Goal: Task Accomplishment & Management: Complete application form

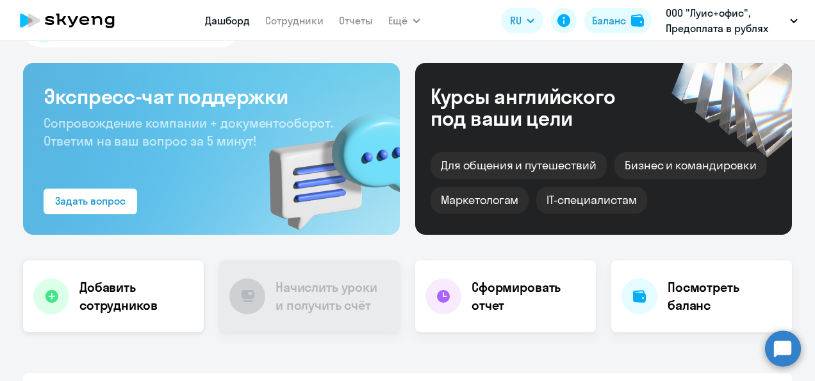
scroll to position [64, 0]
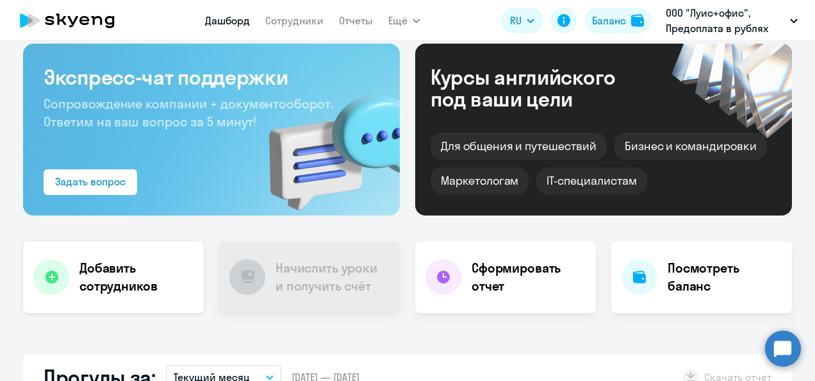
click at [119, 272] on h4 "Добавить сотрудников" at bounding box center [136, 277] width 114 height 36
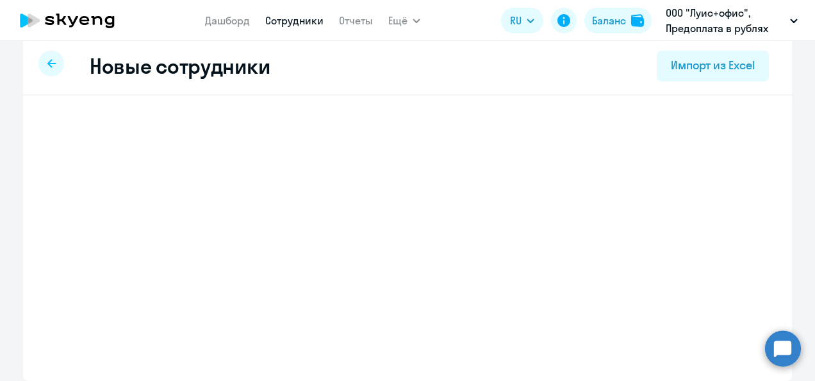
scroll to position [13, 0]
select select "english_adult_not_native_speaker"
select select "3"
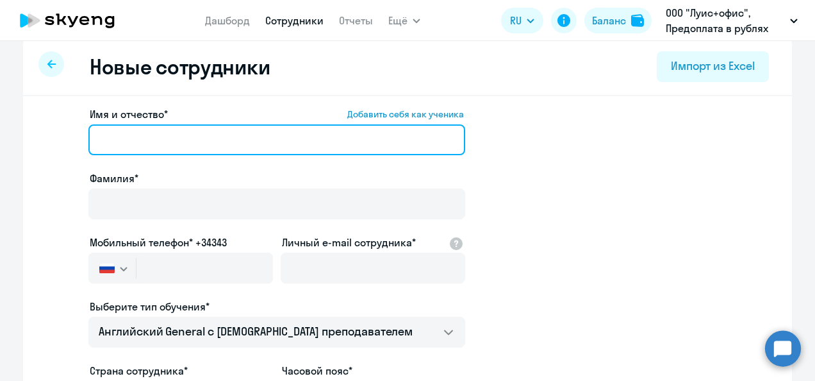
click at [179, 133] on input "Имя и отчество* Добавить себя как ученика" at bounding box center [276, 139] width 377 height 31
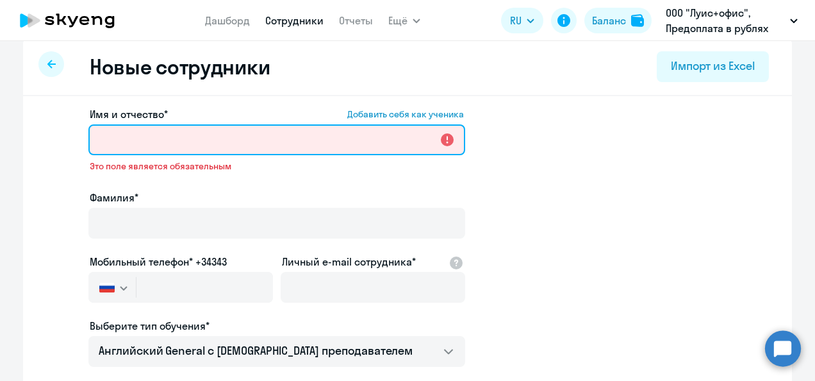
paste input "[PERSON_NAME]"
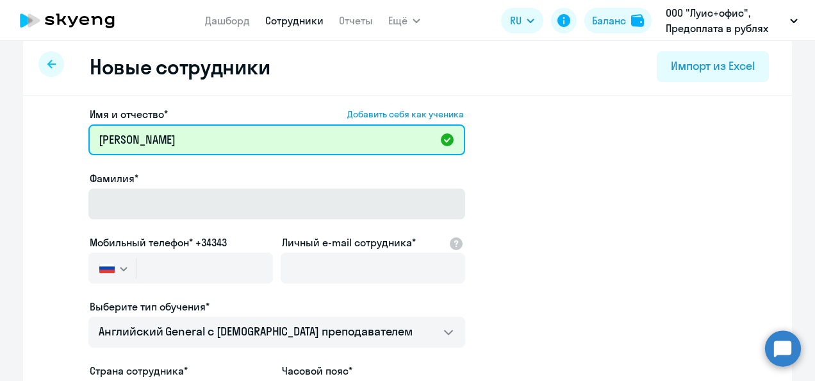
type input "[PERSON_NAME]"
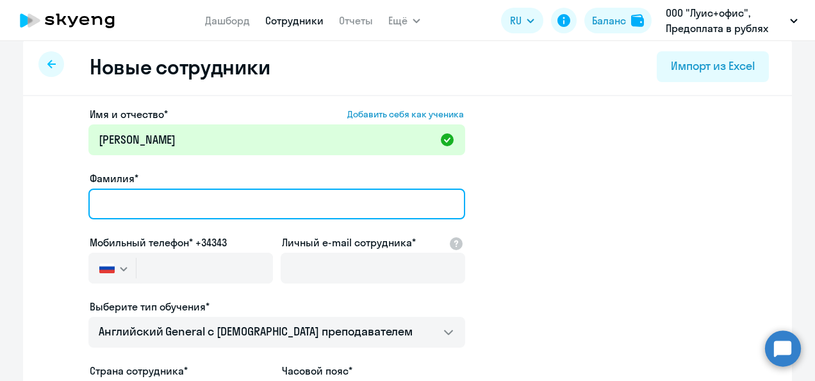
click at [167, 209] on input "Фамилия*" at bounding box center [276, 203] width 377 height 31
type input "[PERSON_NAME]"
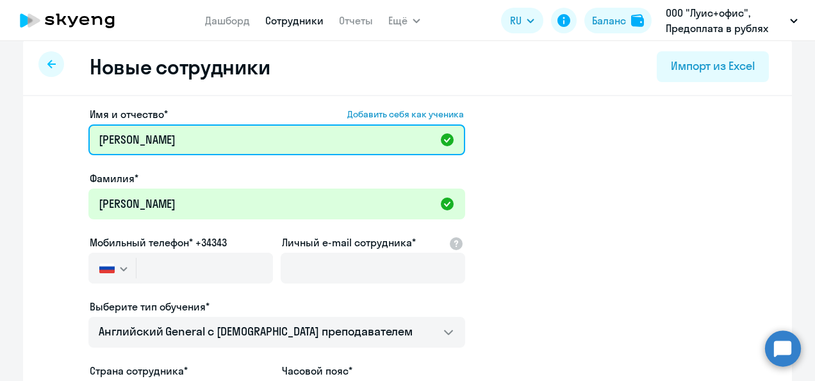
click at [147, 140] on input "[PERSON_NAME]" at bounding box center [276, 139] width 377 height 31
type input "[PERSON_NAME]"
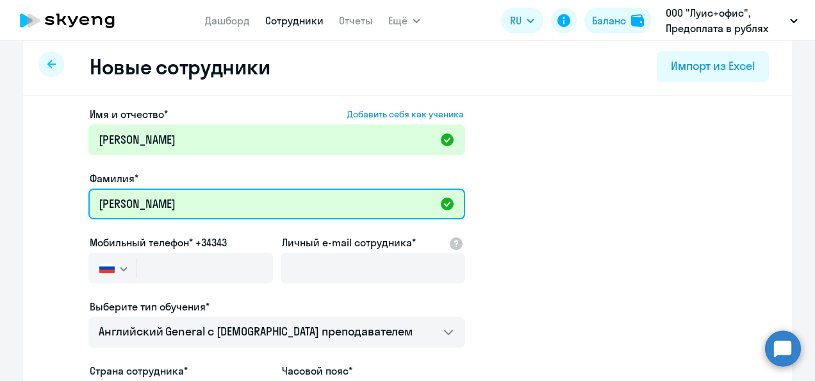
click at [168, 208] on input "[PERSON_NAME]" at bounding box center [276, 203] width 377 height 31
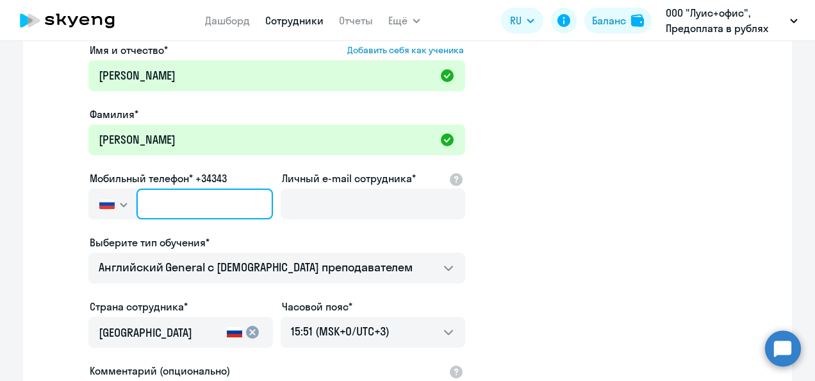
click at [168, 208] on input "text" at bounding box center [204, 203] width 136 height 31
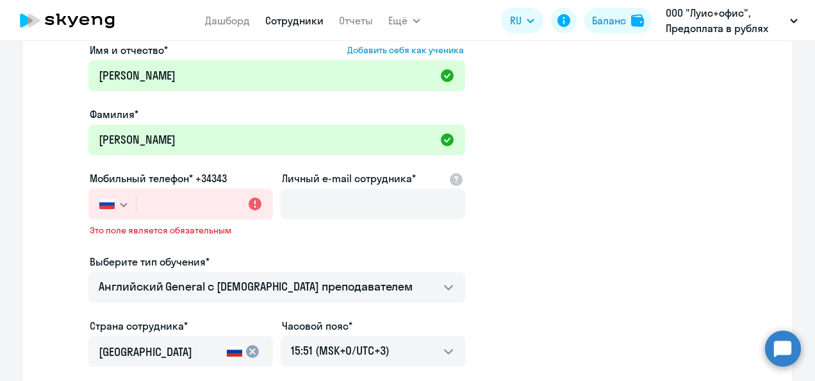
click at [120, 203] on icon "button" at bounding box center [123, 204] width 6 height 3
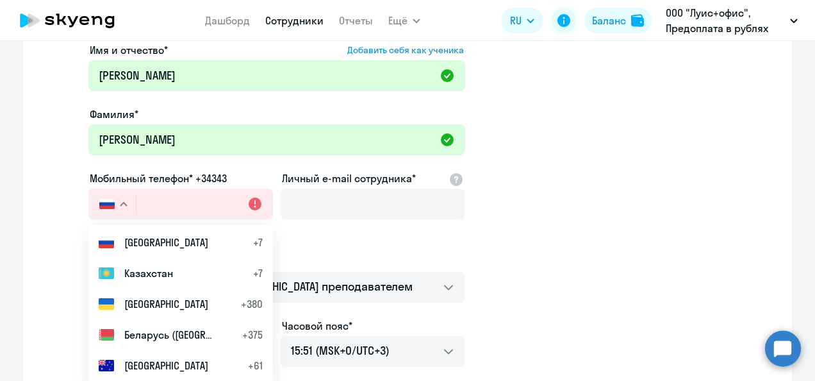
click at [120, 203] on icon "button" at bounding box center [124, 204] width 8 height 4
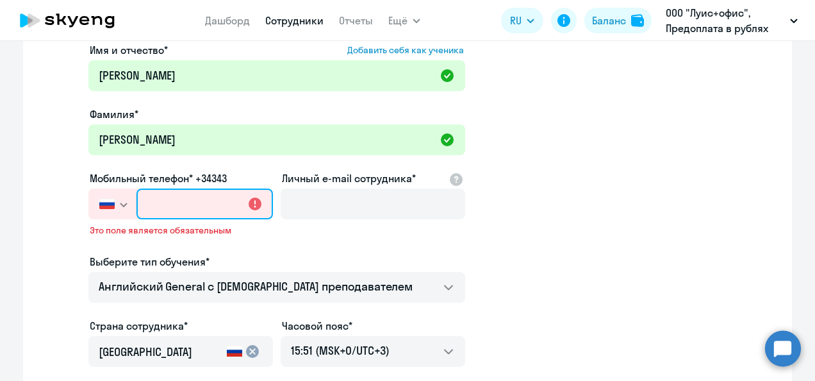
click at [161, 199] on input "text" at bounding box center [204, 203] width 136 height 31
paste input "[PHONE_NUMBER]"
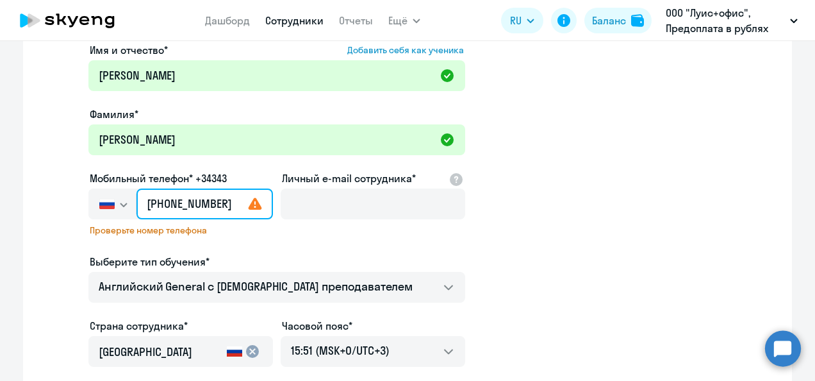
click at [213, 205] on input "[PHONE_NUMBER]" at bounding box center [204, 203] width 136 height 31
click at [211, 206] on input "[PHONE_NUMBER]" at bounding box center [204, 203] width 136 height 31
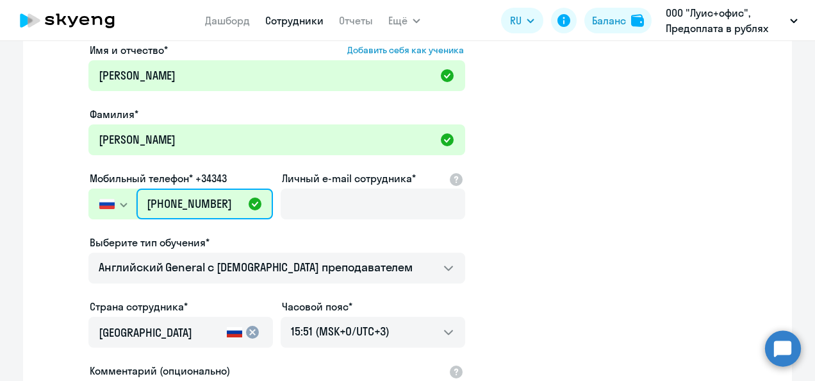
type input "[PHONE_NUMBER]"
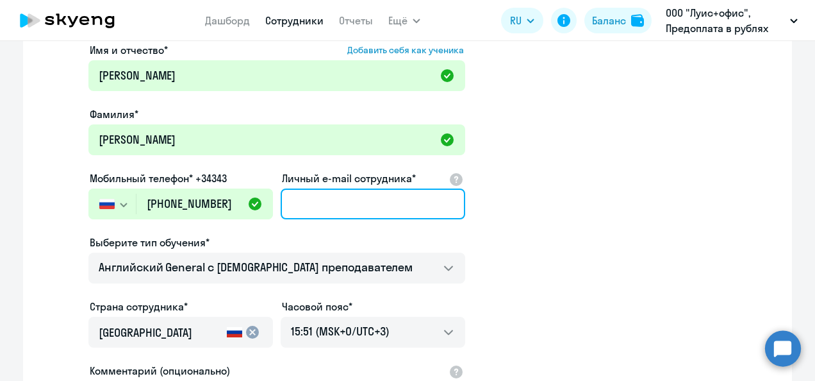
click at [320, 206] on input "Личный e-mail сотрудника*" at bounding box center [373, 203] width 185 height 31
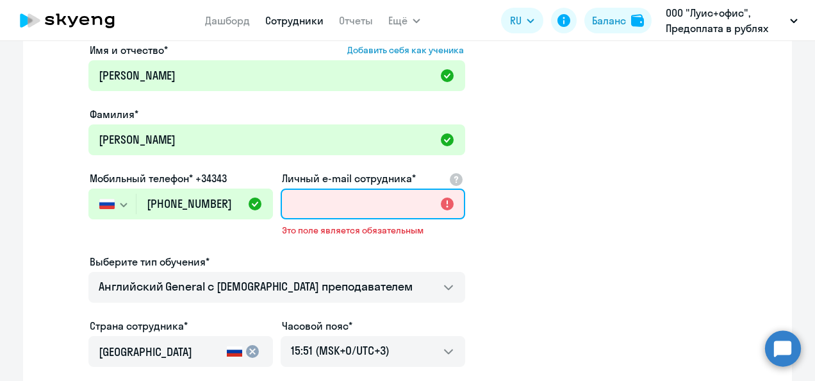
paste input "[PERSON_NAME][EMAIL_ADDRESS][PERSON_NAME][DOMAIN_NAME]"
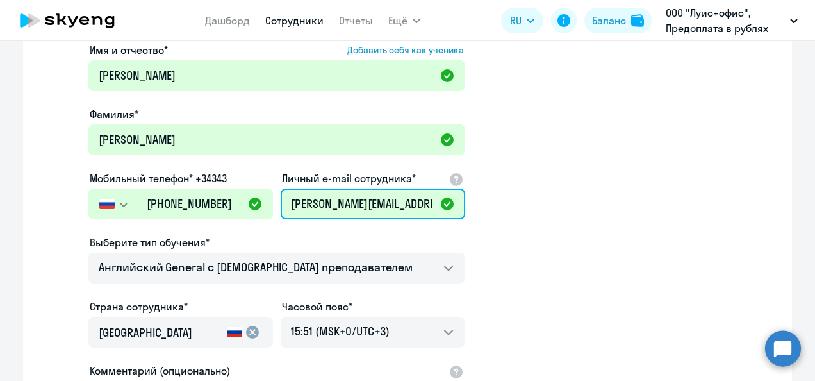
scroll to position [0, 12]
type input "[PERSON_NAME][EMAIL_ADDRESS][PERSON_NAME][DOMAIN_NAME]"
click at [611, 215] on app-new-student-form "Имя и отчество* Добавить себя как ученика [PERSON_NAME]* [PERSON_NAME] Мобильны…" at bounding box center [408, 270] width 728 height 457
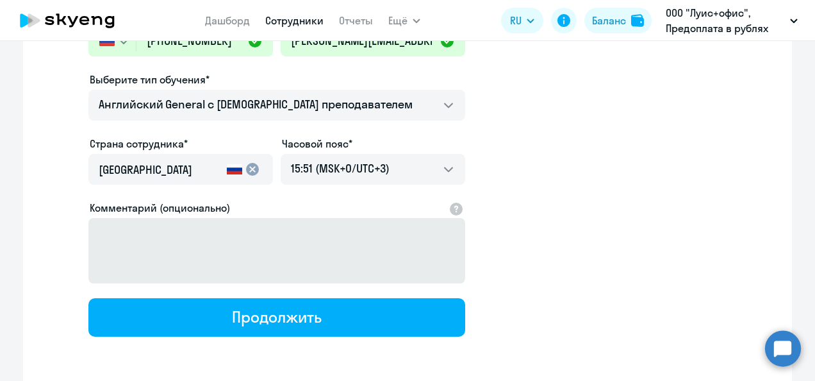
scroll to position [290, 0]
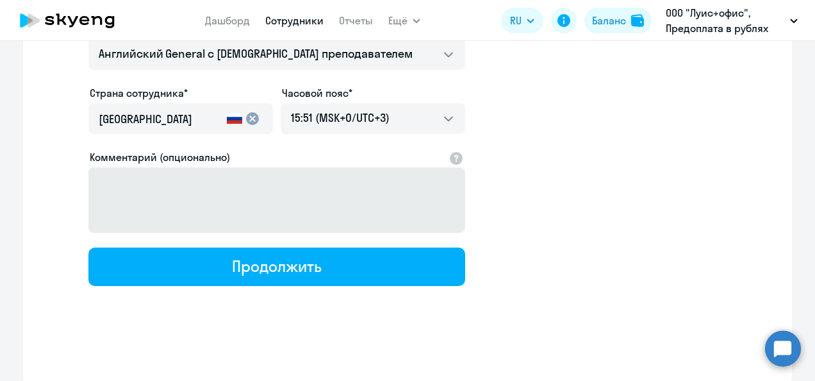
click at [263, 273] on div "Продолжить" at bounding box center [276, 266] width 89 height 21
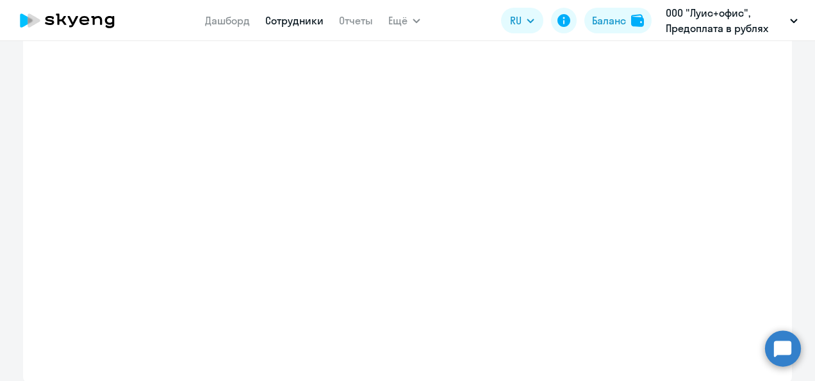
select select "english_adult_not_native_speaker"
select select "3"
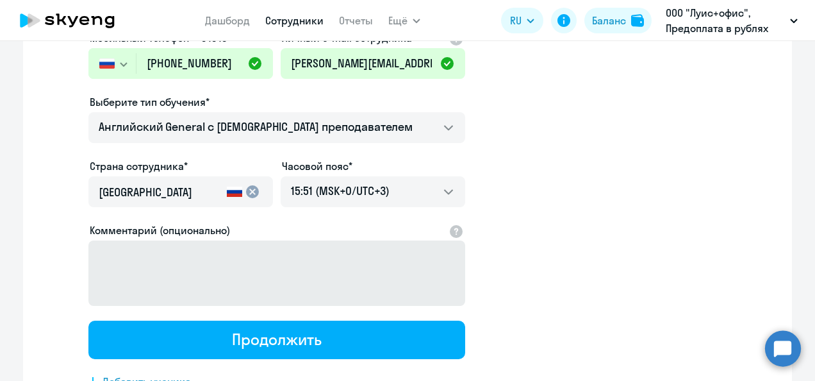
scroll to position [0, 0]
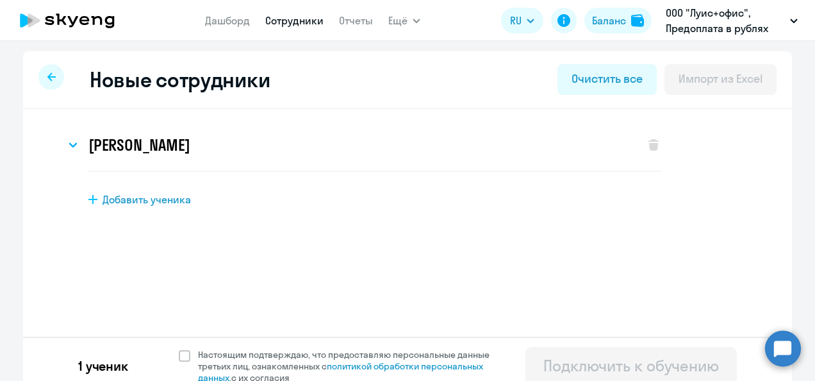
click at [131, 201] on span "Добавить ученика" at bounding box center [147, 199] width 88 height 14
select select "english_adult_not_native_speaker"
select select "3"
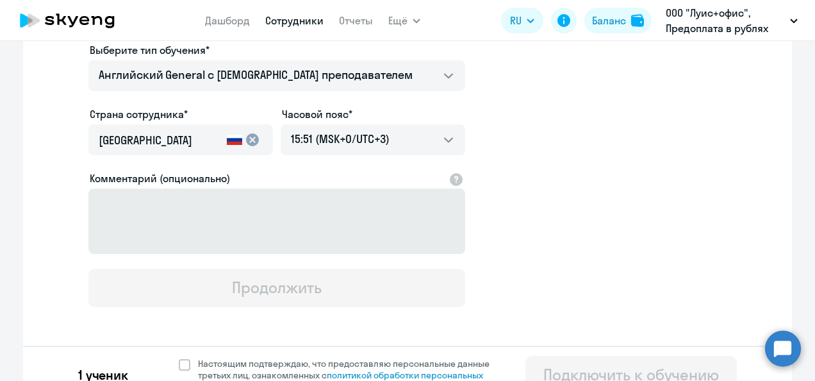
scroll to position [363, 0]
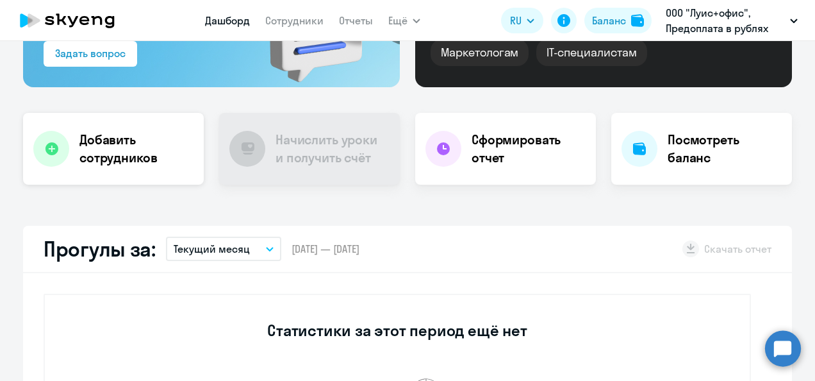
click at [127, 159] on h4 "Добавить сотрудников" at bounding box center [136, 149] width 114 height 36
select select "english_adult_not_native_speaker"
select select "3"
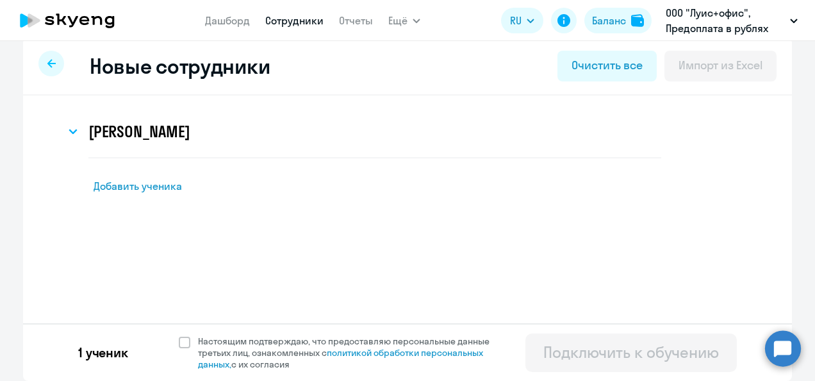
scroll to position [13, 0]
click at [145, 185] on span "Добавить ученика" at bounding box center [147, 186] width 88 height 14
select select "english_adult_not_native_speaker"
select select "3"
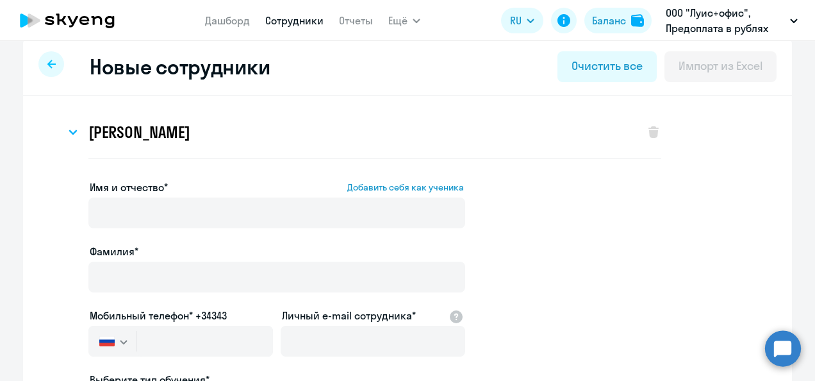
scroll to position [19, 0]
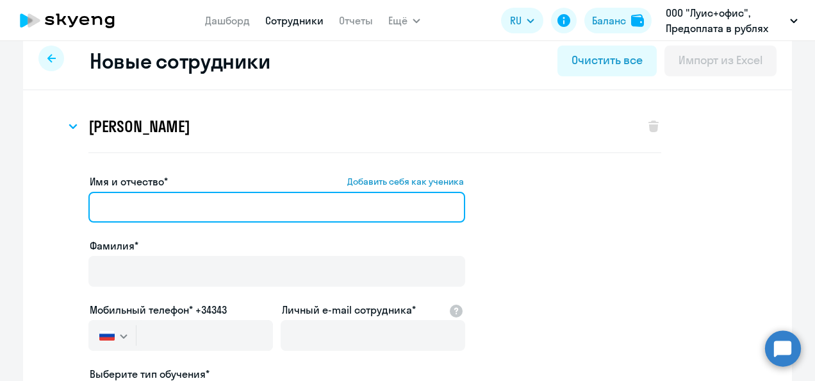
click at [214, 205] on input "Имя и отчество* Добавить себя как ученика" at bounding box center [276, 207] width 377 height 31
paste input "Зюбченко Сергей Валерьевич"
click at [151, 209] on input "Зюбченко Сергей Валерьевич" at bounding box center [276, 207] width 377 height 31
drag, startPoint x: 147, startPoint y: 210, endPoint x: 90, endPoint y: 207, distance: 57.8
click at [90, 207] on input "Зюбченко Сергей Валерьевич" at bounding box center [276, 207] width 377 height 31
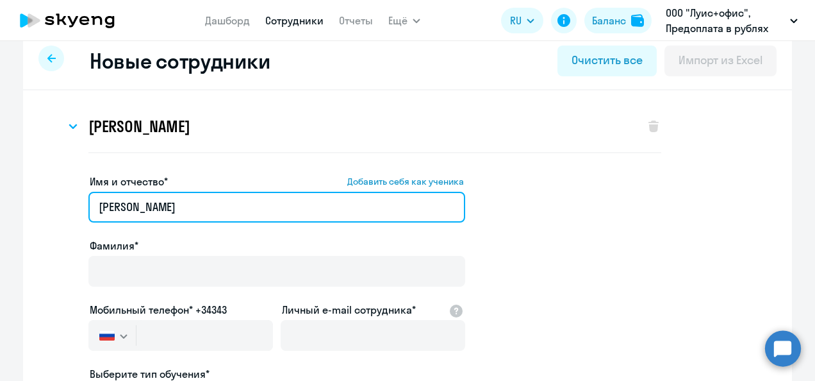
click at [95, 209] on input "Сергей Валерьевич" at bounding box center [276, 207] width 377 height 31
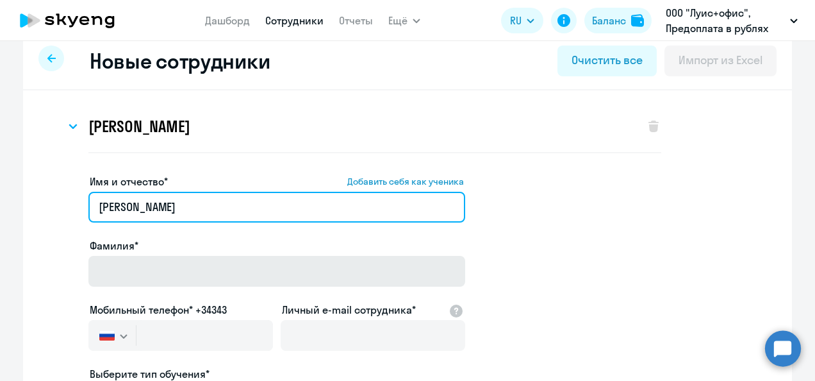
type input "Сергей Валерьевич"
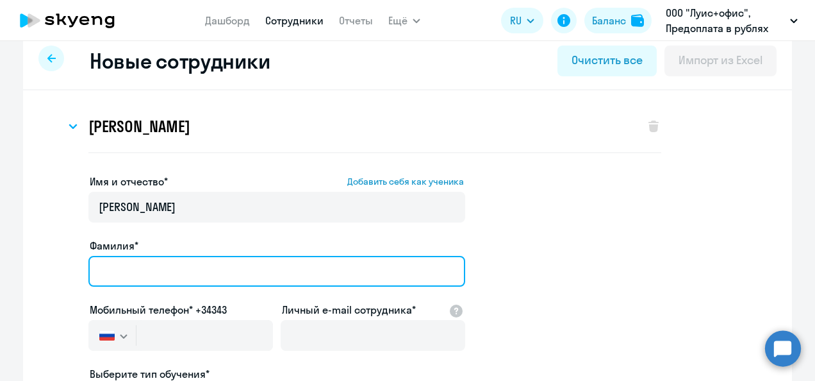
click at [144, 277] on input "Фамилия*" at bounding box center [276, 271] width 377 height 31
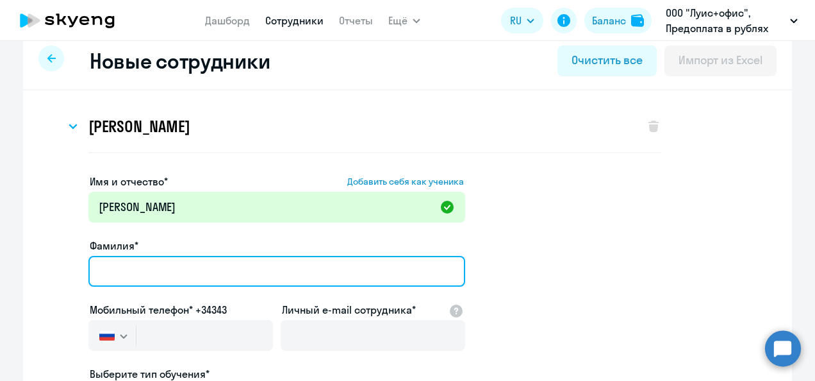
paste input "Зюбченко"
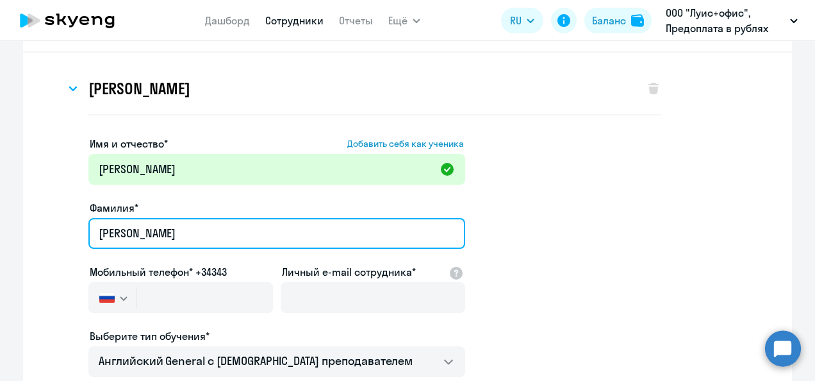
scroll to position [83, 0]
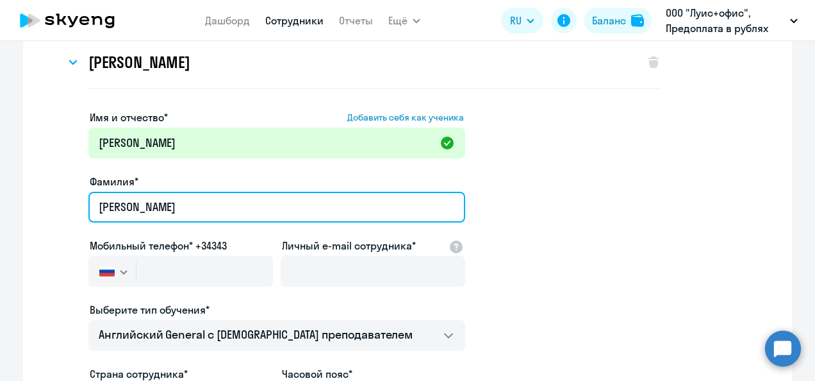
type input "Зюбченко"
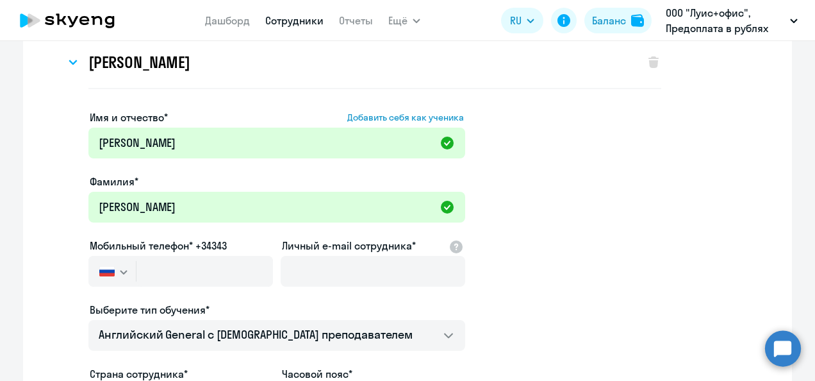
click at [167, 286] on div at bounding box center [180, 288] width 185 height 5
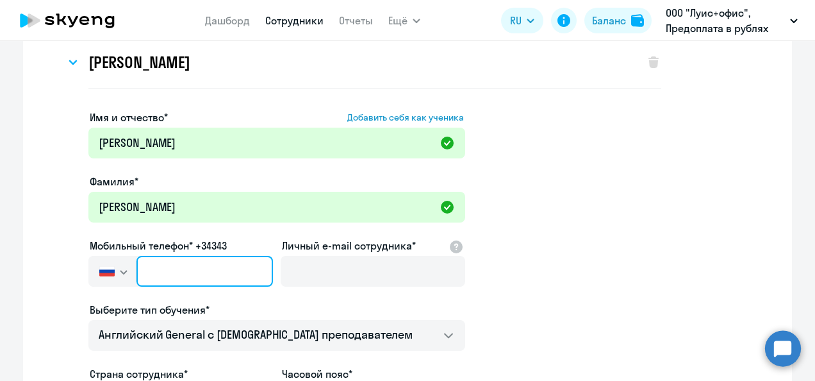
click at [171, 274] on input "text" at bounding box center [204, 271] width 136 height 31
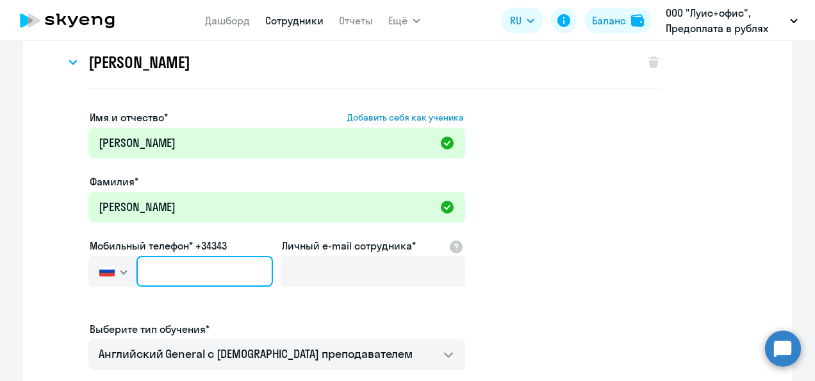
paste input "+7 917 325-29-64"
click at [210, 272] on input "+7 917 325-29-64" at bounding box center [204, 271] width 136 height 31
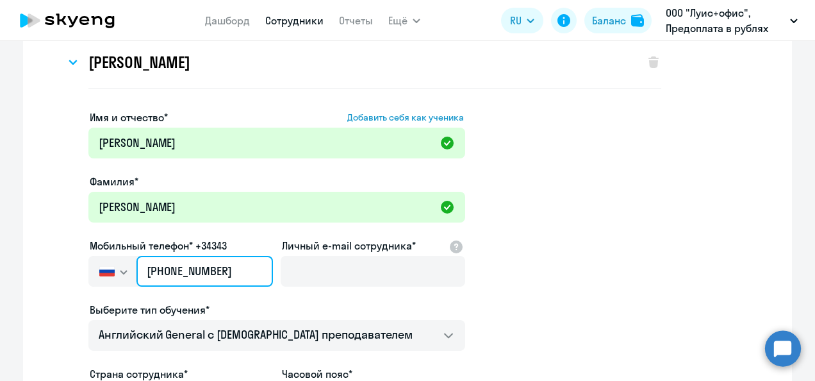
type input "+7 917 325-29-64"
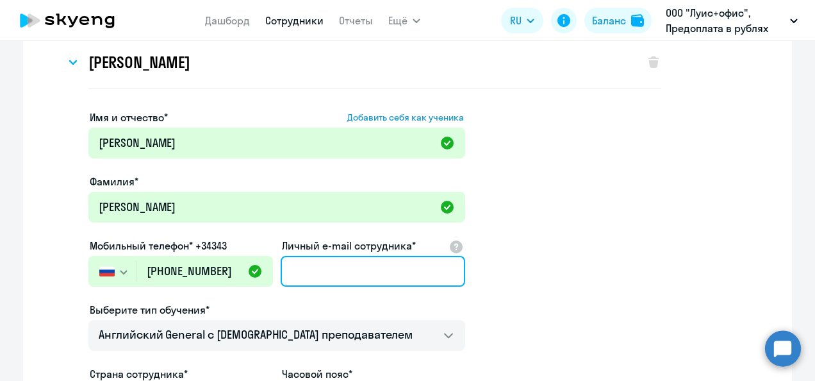
click at [333, 273] on input "Личный e-mail сотрудника*" at bounding box center [373, 271] width 185 height 31
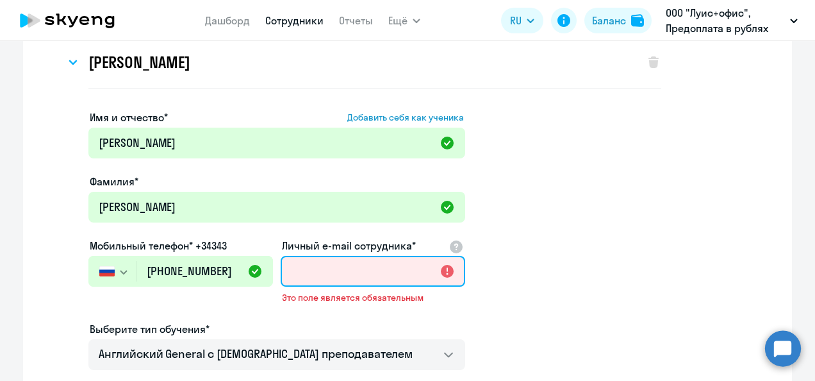
paste input "Zyubchenko.Sergey@luis.ru"
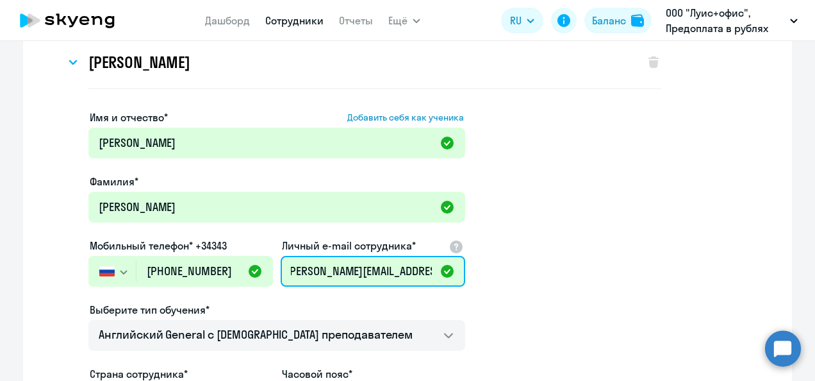
scroll to position [147, 0]
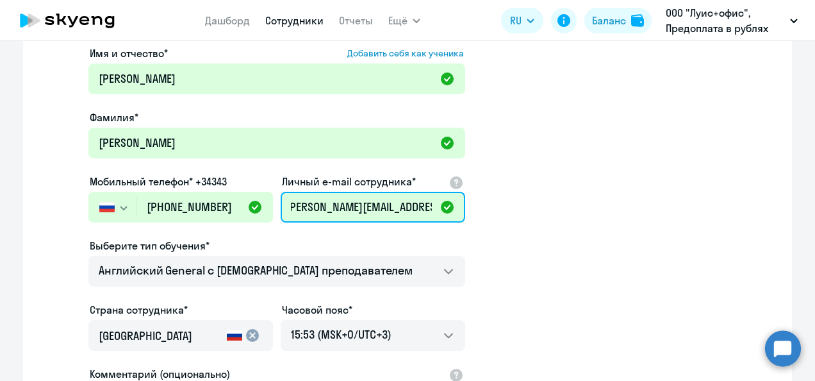
type input "Zyubchenko.Sergey@luis.ru"
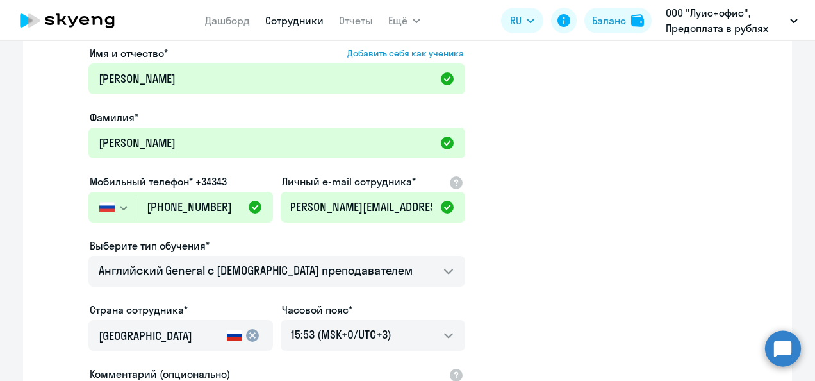
click at [564, 224] on app-new-student-form "Имя и отчество* Добавить себя как ученика Сергей Валерьевич Фамилия* Зюбченко М…" at bounding box center [408, 273] width 728 height 457
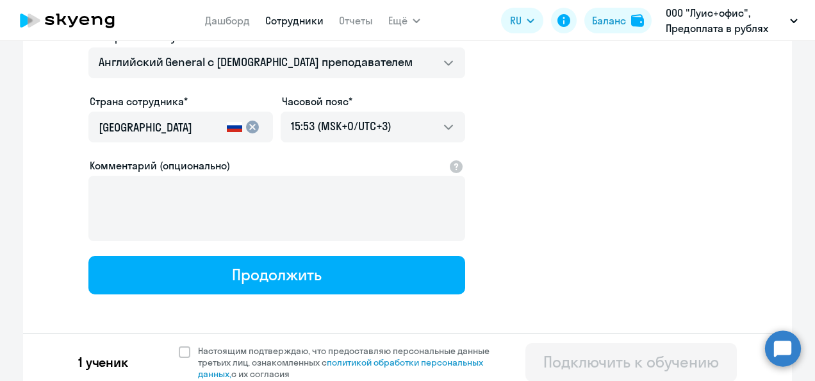
scroll to position [363, 0]
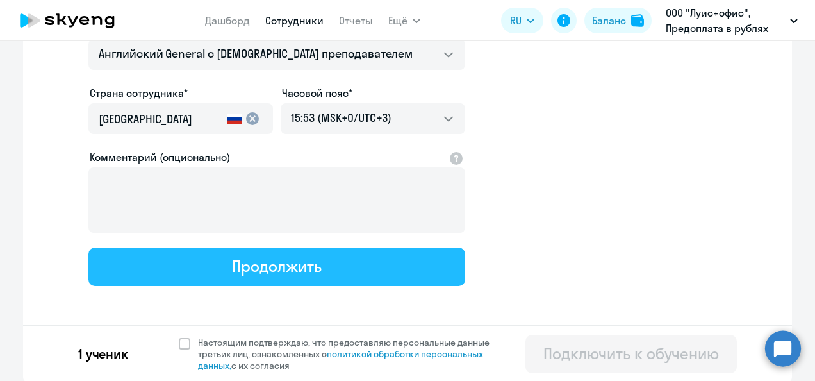
click at [349, 267] on button "Продолжить" at bounding box center [276, 266] width 377 height 38
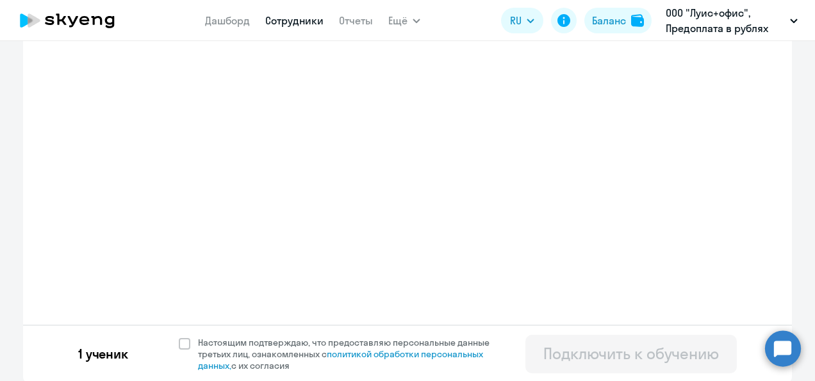
select select "english_adult_not_native_speaker"
select select "3"
select select "english_adult_not_native_speaker"
select select "3"
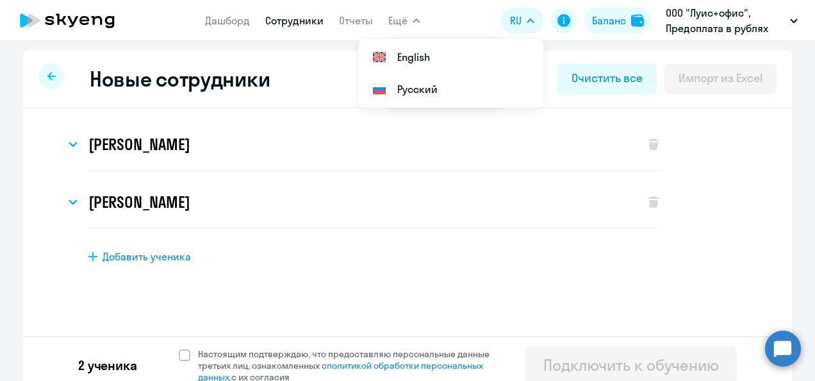
scroll to position [0, 0]
